Goal: Check status: Check status

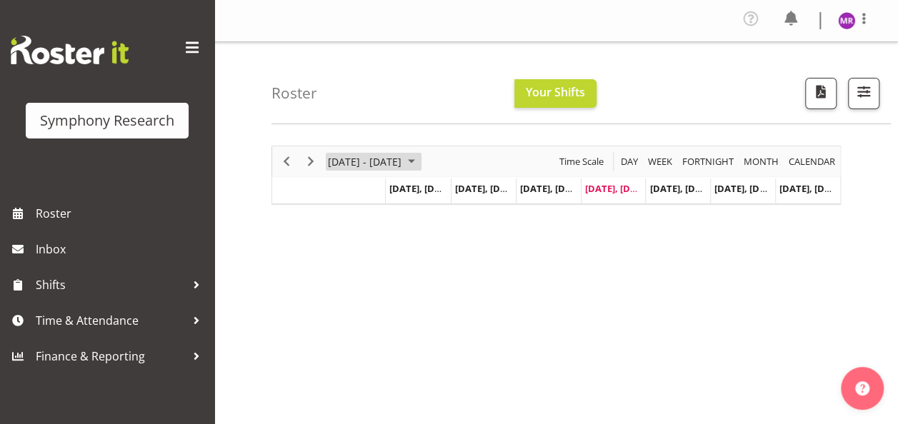
click at [420, 161] on span "August 25 - 31, 2025" at bounding box center [411, 162] width 17 height 18
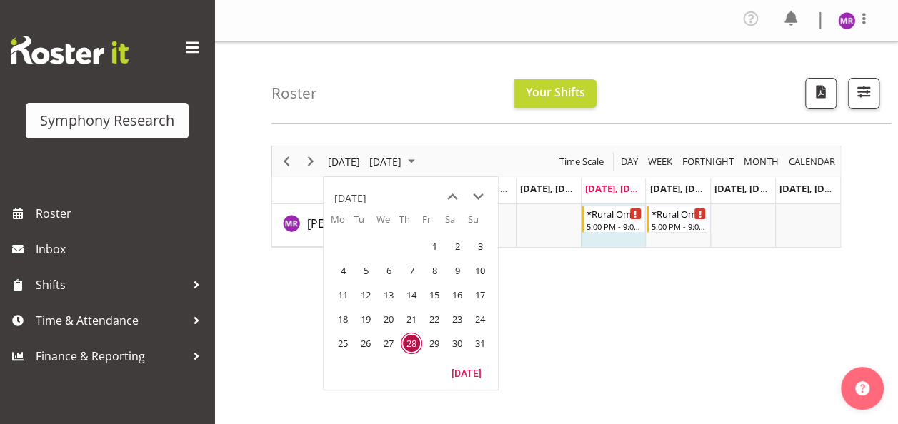
click at [477, 196] on span "next month" at bounding box center [478, 197] width 25 height 26
click at [341, 342] on span "29" at bounding box center [342, 343] width 21 height 21
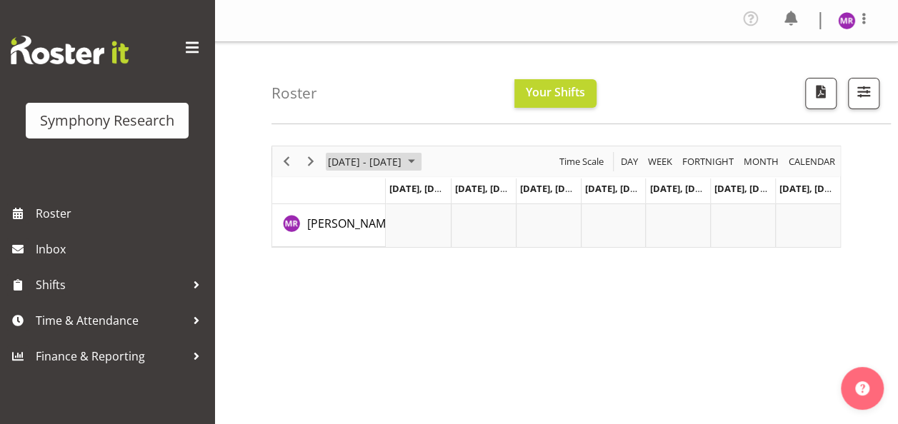
click at [420, 160] on span "Sep 29 - Oct 05, 2025" at bounding box center [411, 162] width 17 height 18
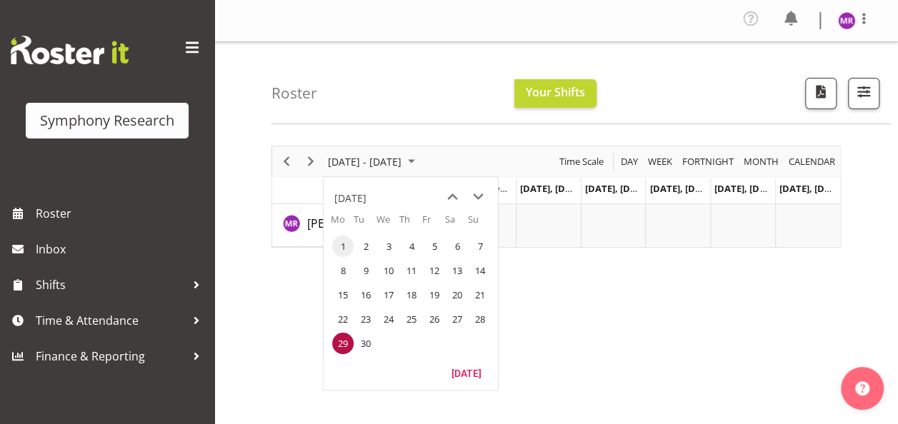
click at [344, 246] on span "1" at bounding box center [342, 246] width 21 height 21
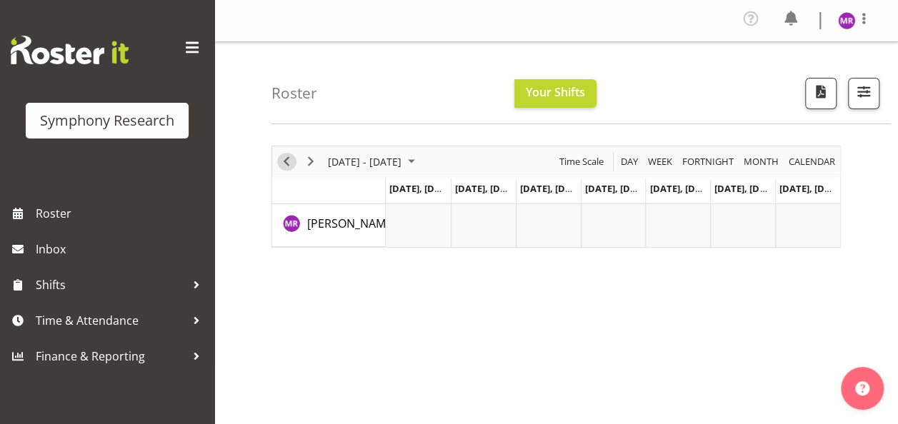
click at [291, 163] on span "Previous" at bounding box center [286, 162] width 17 height 18
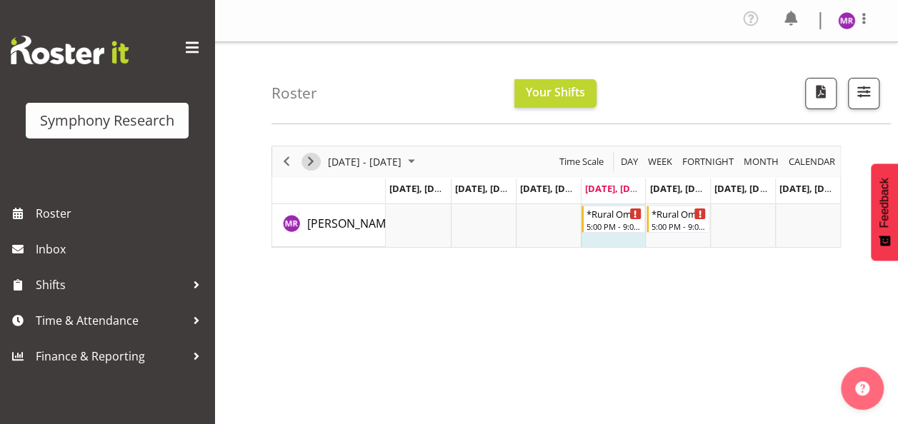
click at [308, 164] on span "Next" at bounding box center [310, 162] width 17 height 18
